Goal: Task Accomplishment & Management: Manage account settings

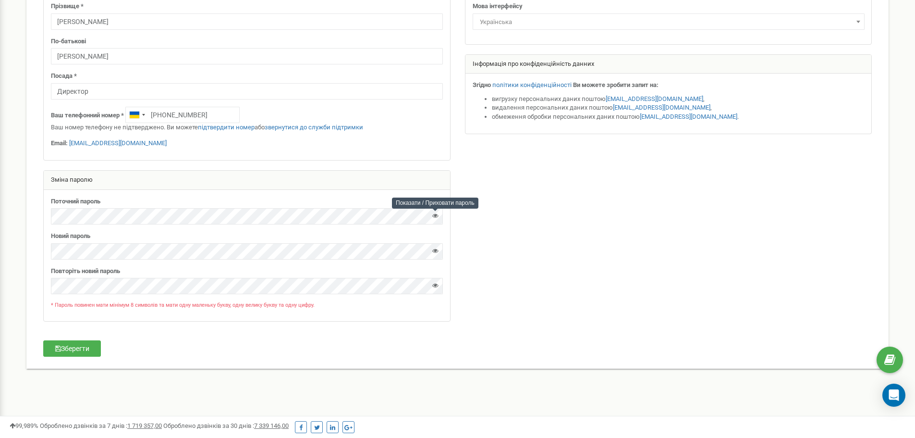
click at [433, 216] on icon at bounding box center [435, 215] width 6 height 6
click at [0, 219] on div "Реферальна програма Налаштування профілю Вихід Персональні налаштування Допомог…" at bounding box center [457, 149] width 915 height 577
click at [88, 343] on button "Зберегти" at bounding box center [72, 348] width 58 height 16
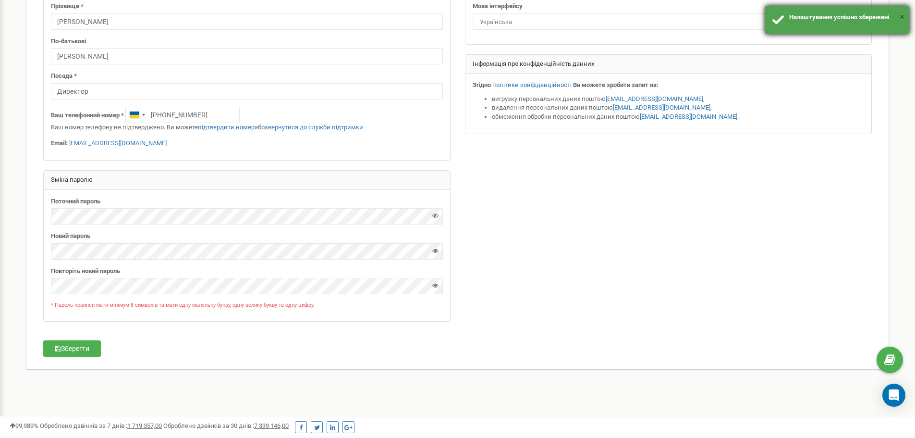
click at [902, 16] on button "×" at bounding box center [902, 17] width 5 height 14
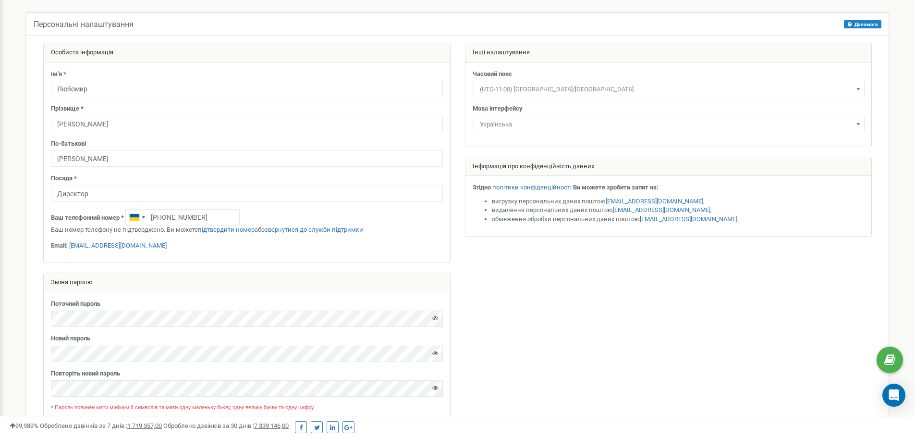
scroll to position [139, 0]
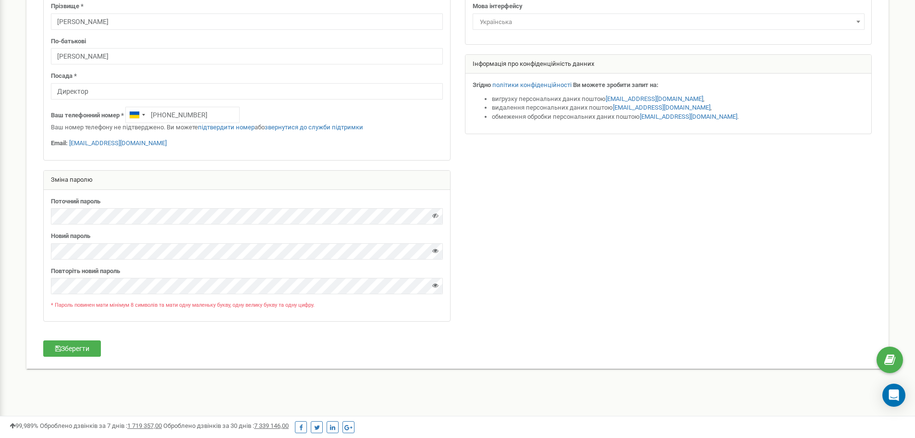
click at [84, 339] on form "Особиста інформація Ім'я * Любомир Прізвище * Кавецький По-батькові Богданович …" at bounding box center [457, 140] width 843 height 400
click at [83, 342] on button "Зберегти" at bounding box center [72, 348] width 58 height 16
click at [433, 288] on icon at bounding box center [435, 285] width 6 height 6
click at [437, 245] on div at bounding box center [435, 245] width 5 height 2
click at [437, 249] on icon at bounding box center [435, 250] width 6 height 6
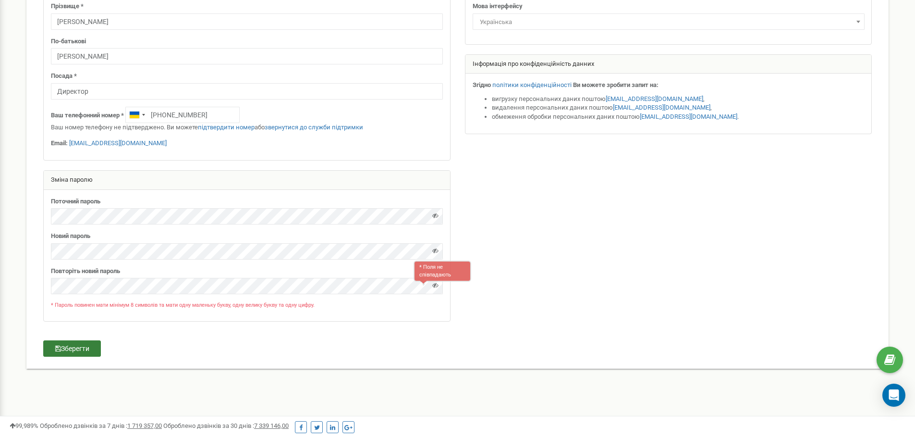
click at [74, 352] on button "Зберегти" at bounding box center [72, 348] width 58 height 16
click at [168, 298] on div "Поточний пароль Новий пароль" at bounding box center [247, 255] width 407 height 131
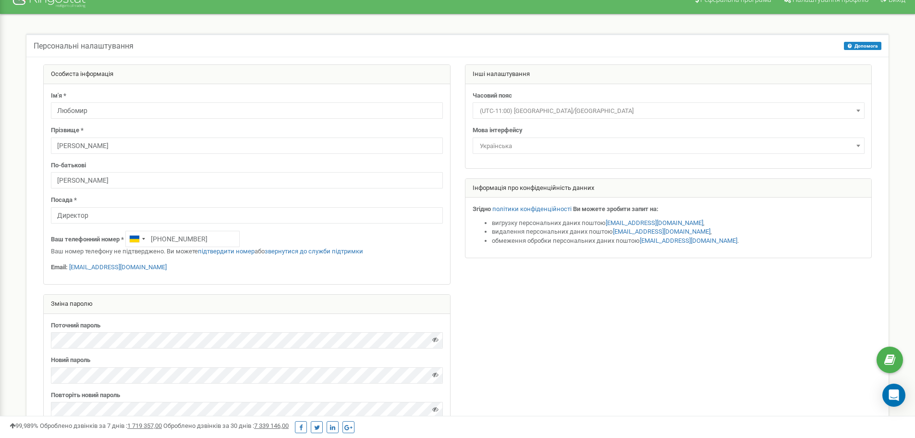
scroll to position [0, 0]
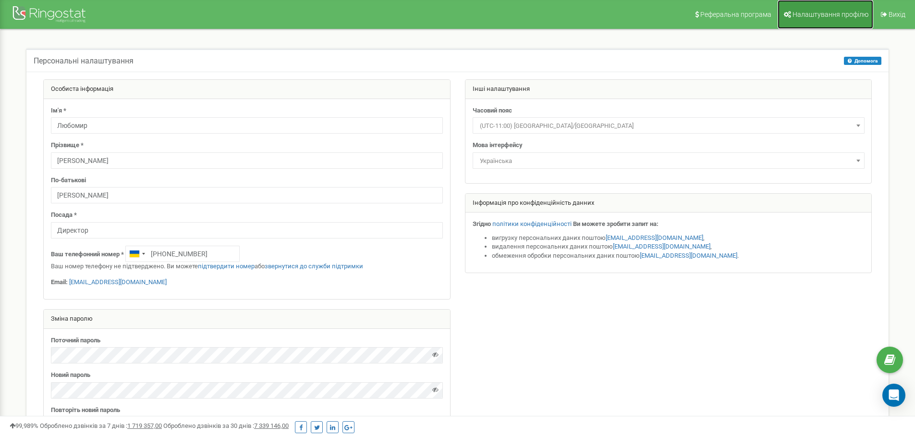
click at [836, 16] on span "Налаштування профілю" at bounding box center [831, 15] width 76 height 8
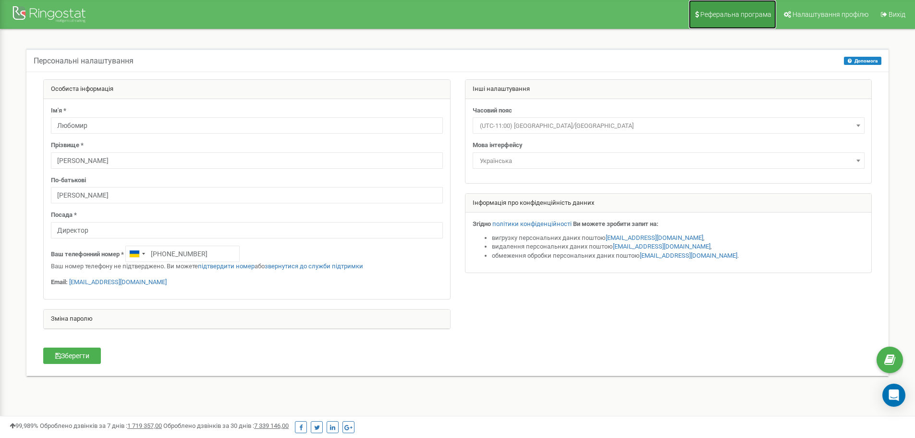
click at [732, 9] on link "Реферальна програма" at bounding box center [732, 14] width 87 height 29
